Goal: Transaction & Acquisition: Purchase product/service

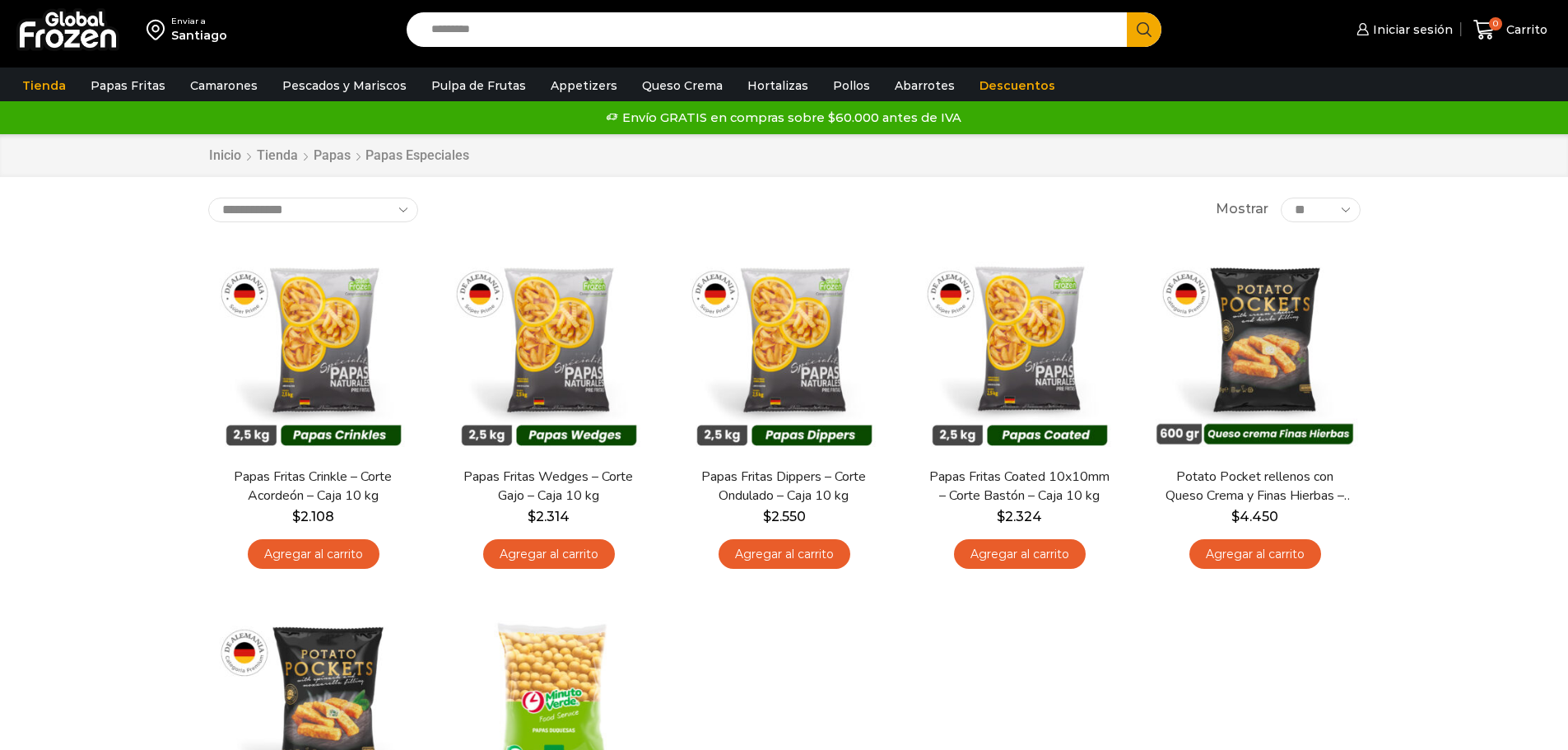
click at [455, 24] on input "Search input" at bounding box center [771, 30] width 697 height 35
type input "*****"
click at [1127, 13] on button "Search" at bounding box center [1145, 30] width 35 height 35
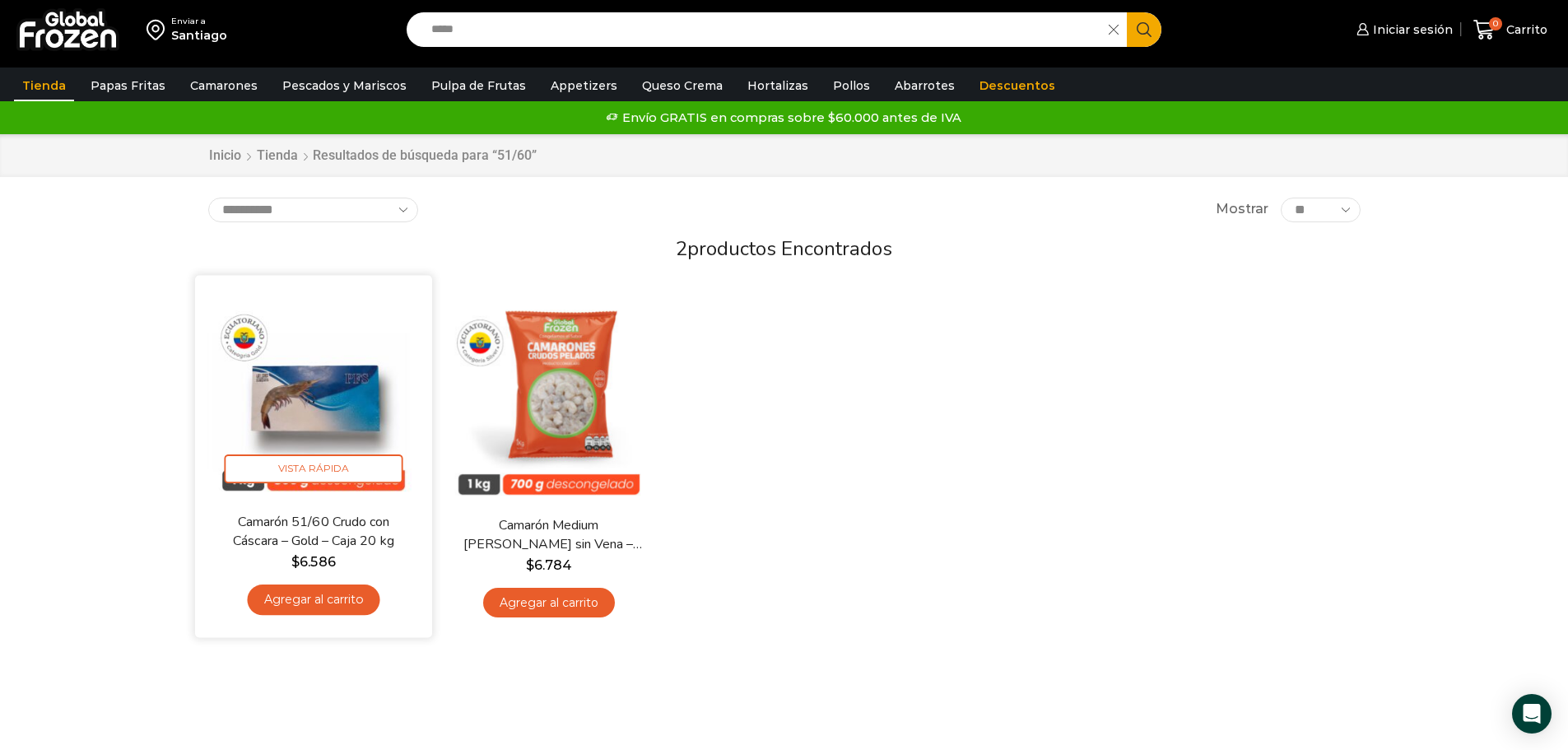
click at [298, 420] on img at bounding box center [313, 393] width 212 height 212
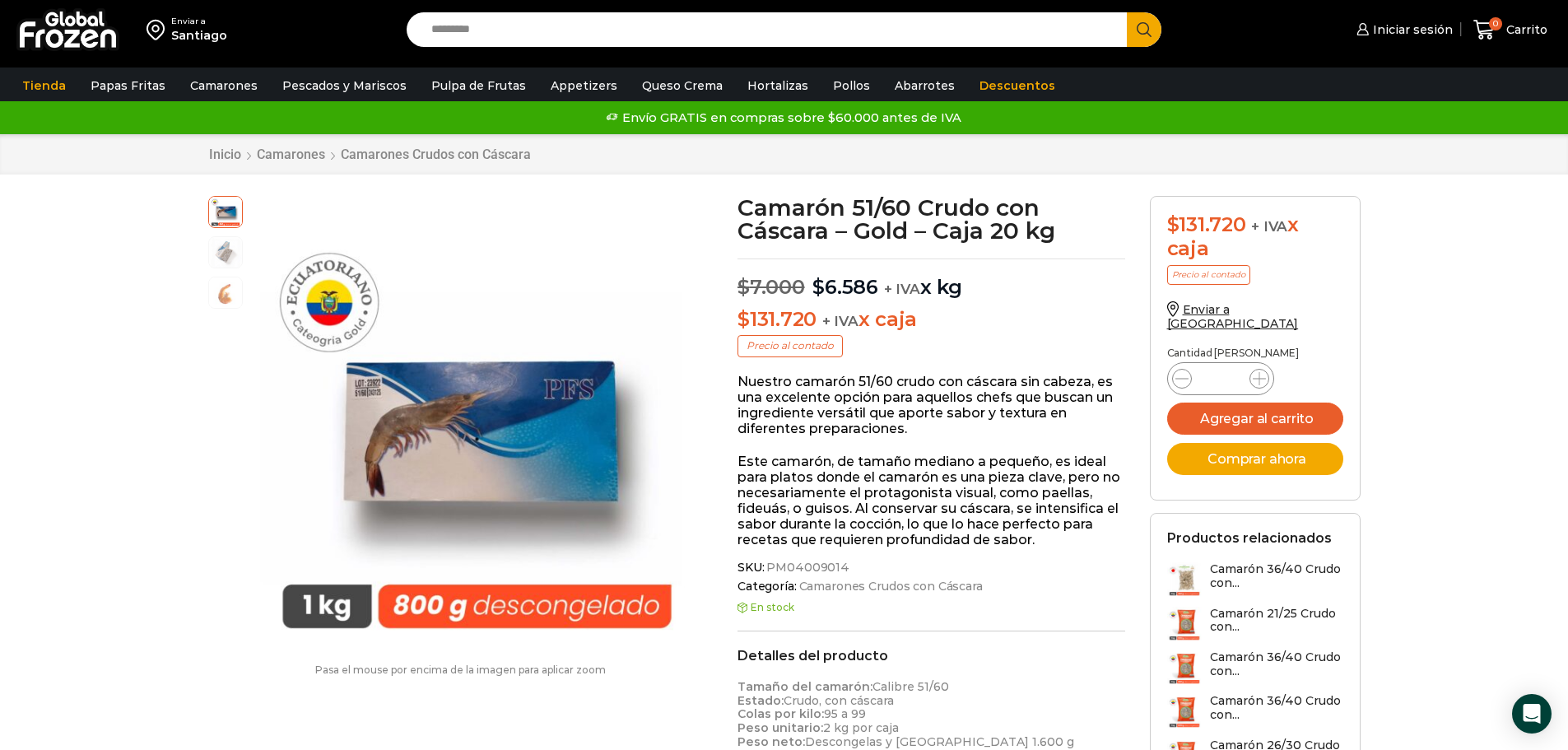
click at [502, 33] on input "Search input" at bounding box center [771, 30] width 697 height 35
type input "*****"
click at [1127, 13] on button "Search" at bounding box center [1145, 30] width 35 height 35
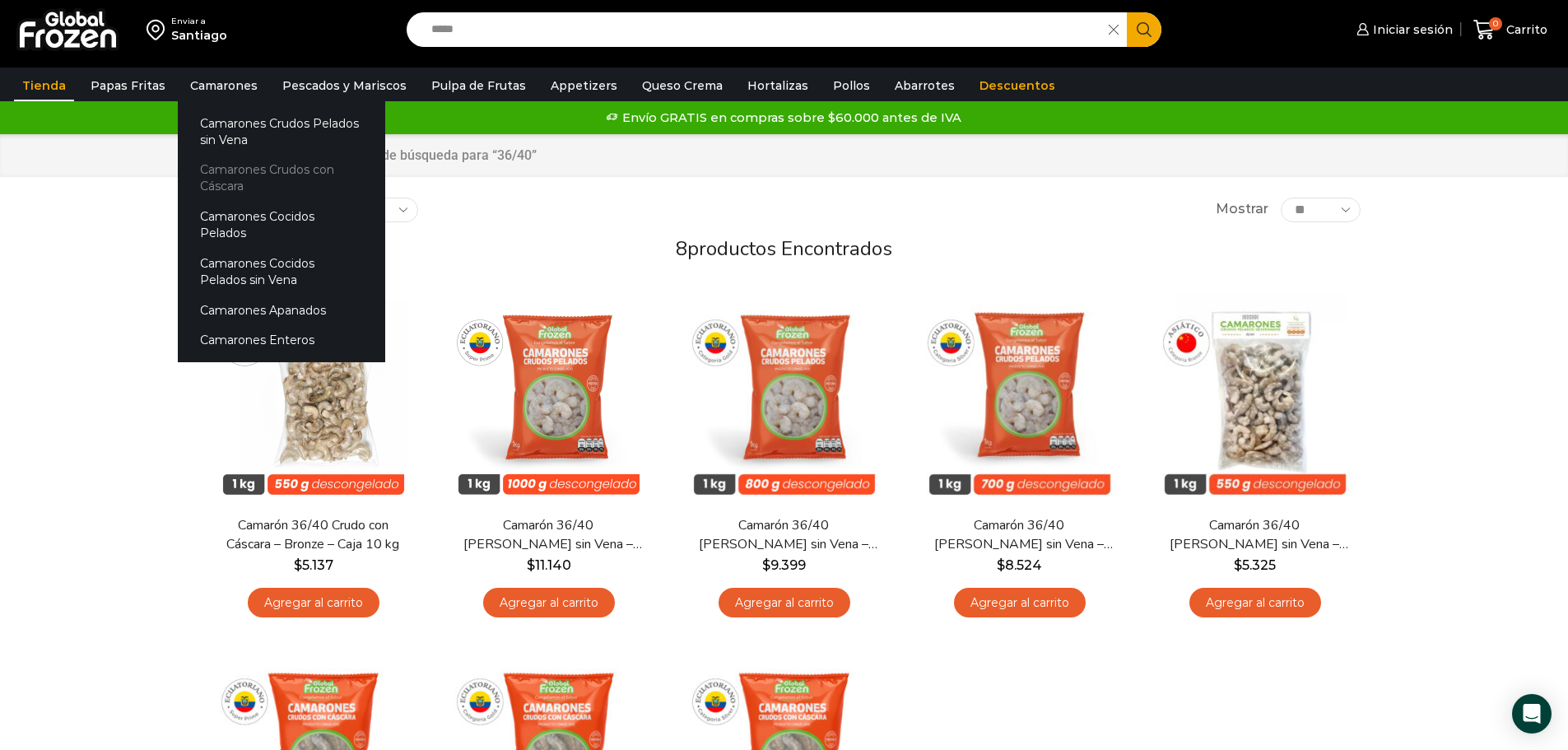
click at [228, 181] on link "Camarones Crudos con Cáscara" at bounding box center [281, 178] width 208 height 47
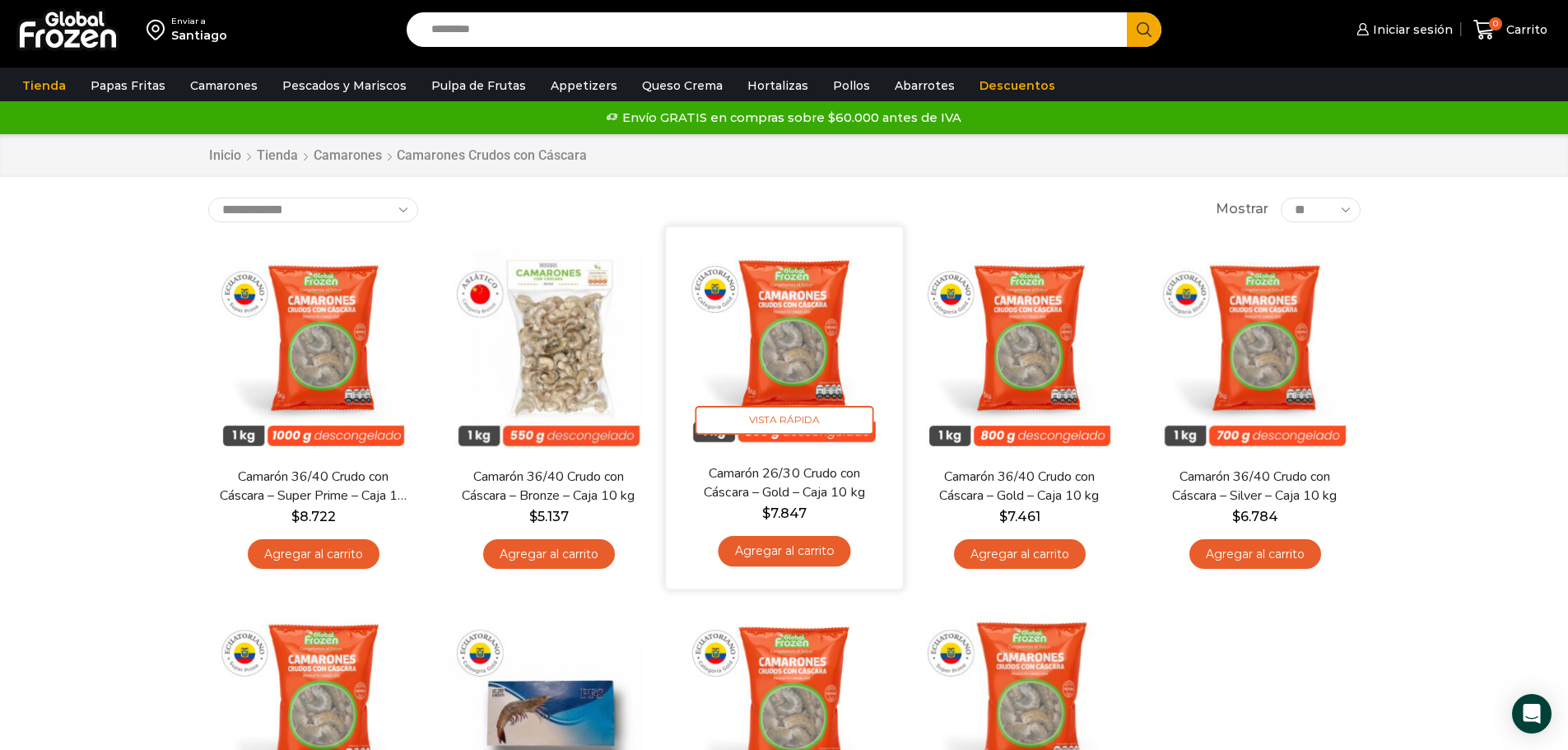
click at [795, 451] on img at bounding box center [784, 344] width 212 height 212
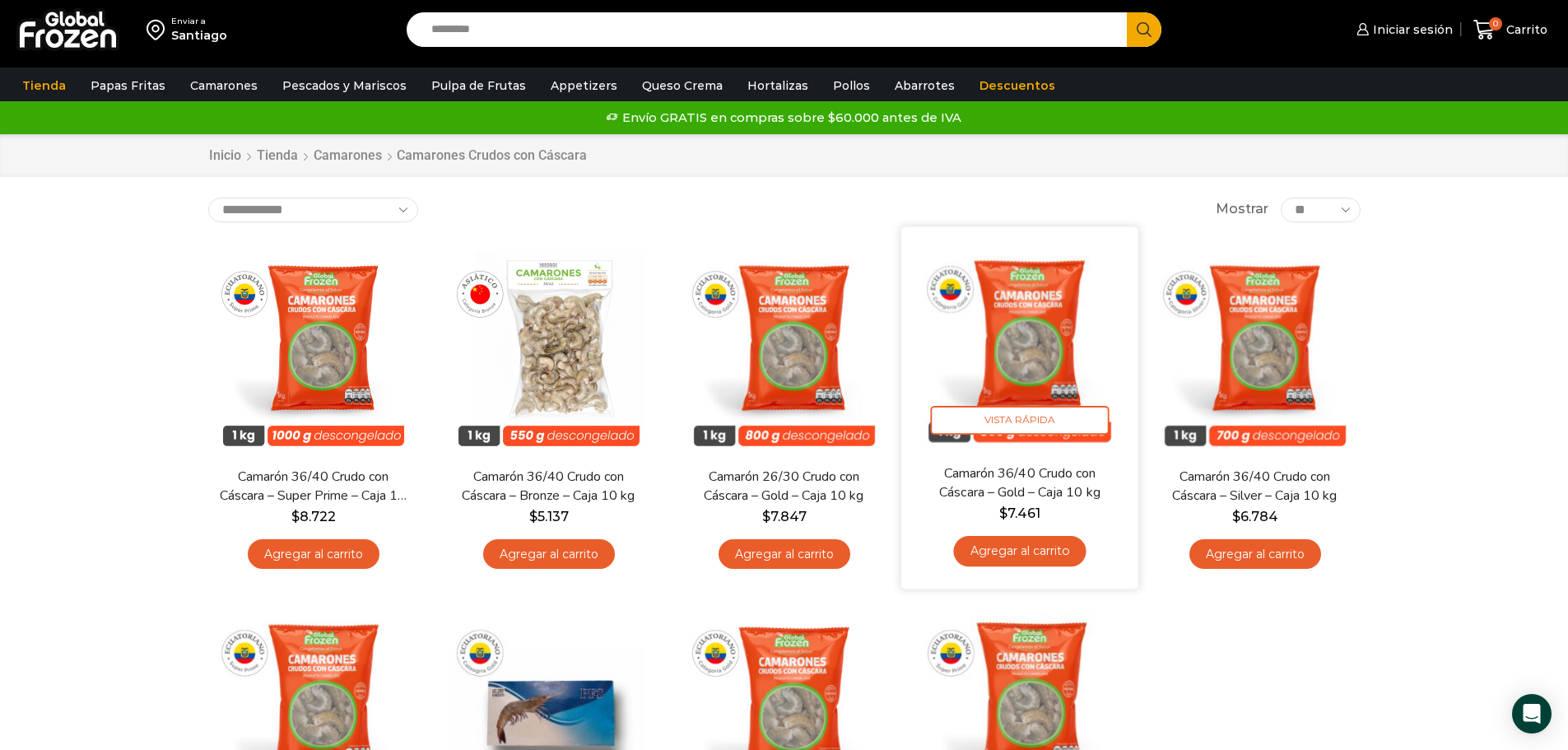
click at [1037, 360] on img at bounding box center [1020, 344] width 212 height 212
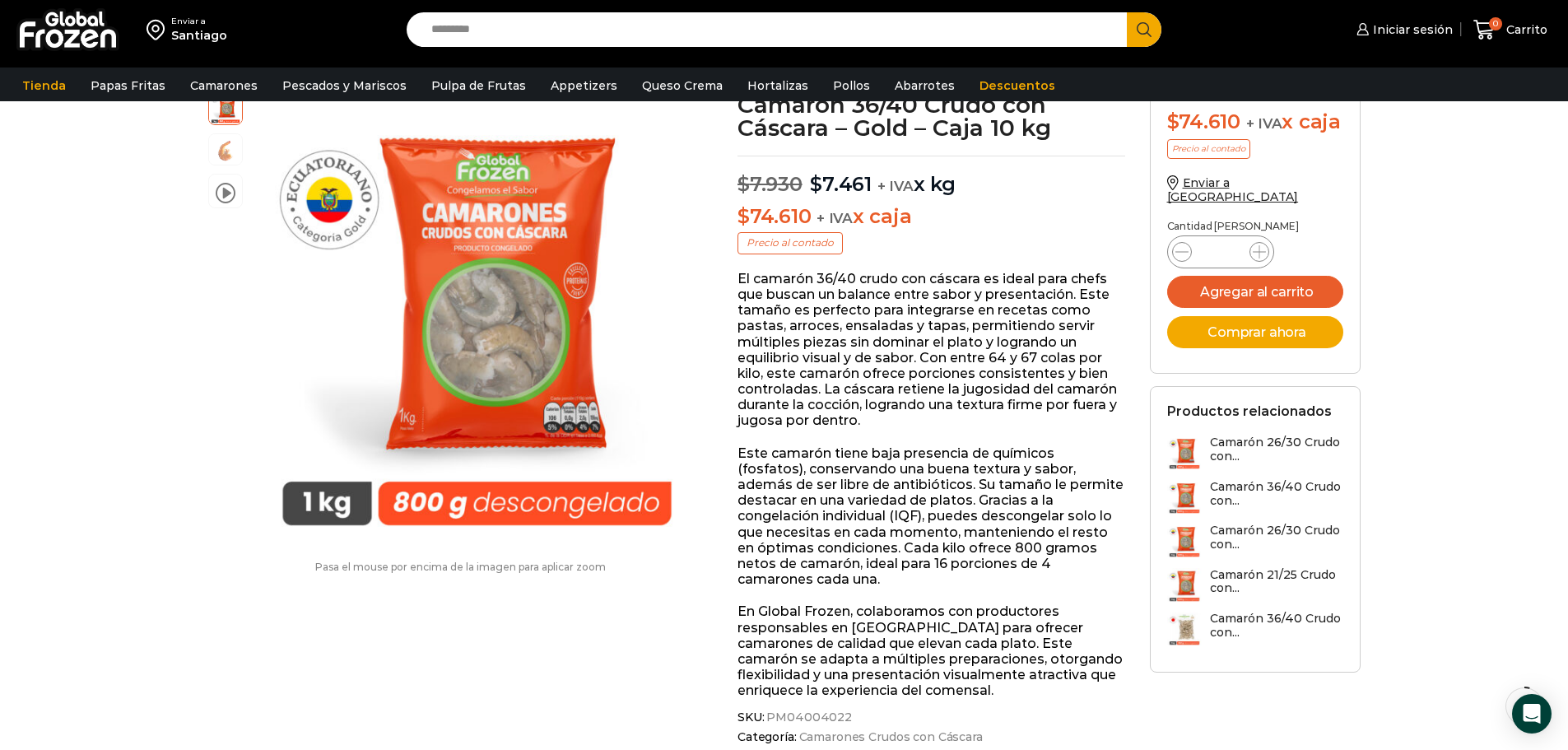
scroll to position [83, 0]
